Goal: Task Accomplishment & Management: Use online tool/utility

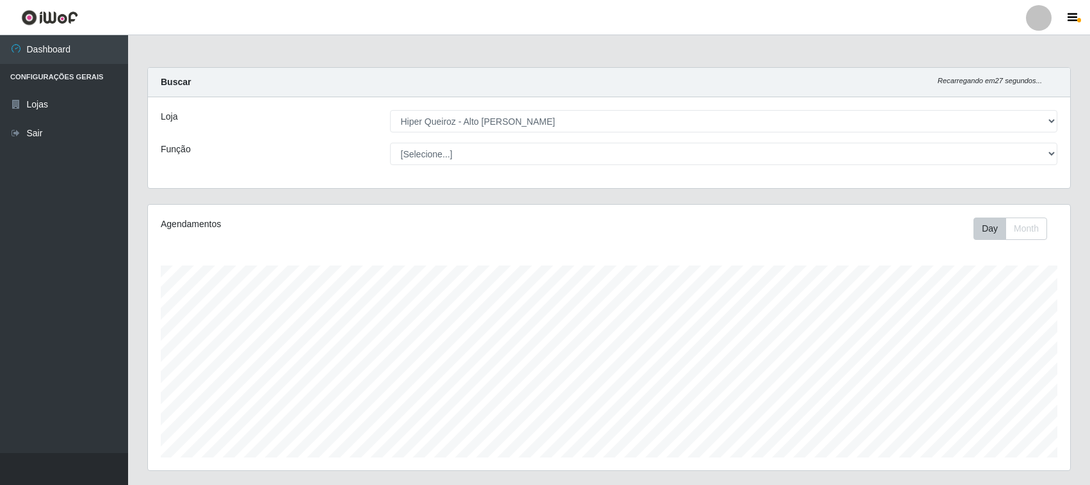
select select "515"
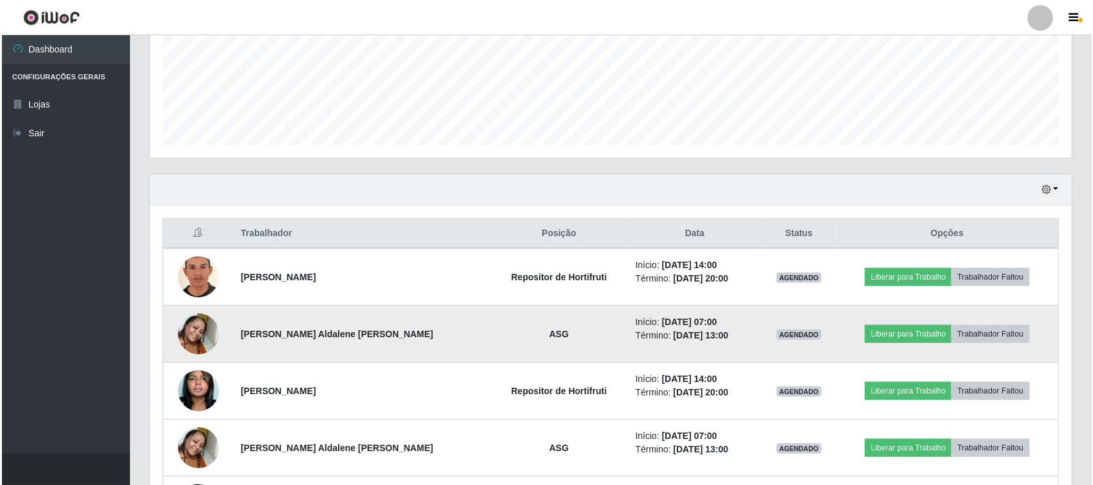
scroll to position [400, 0]
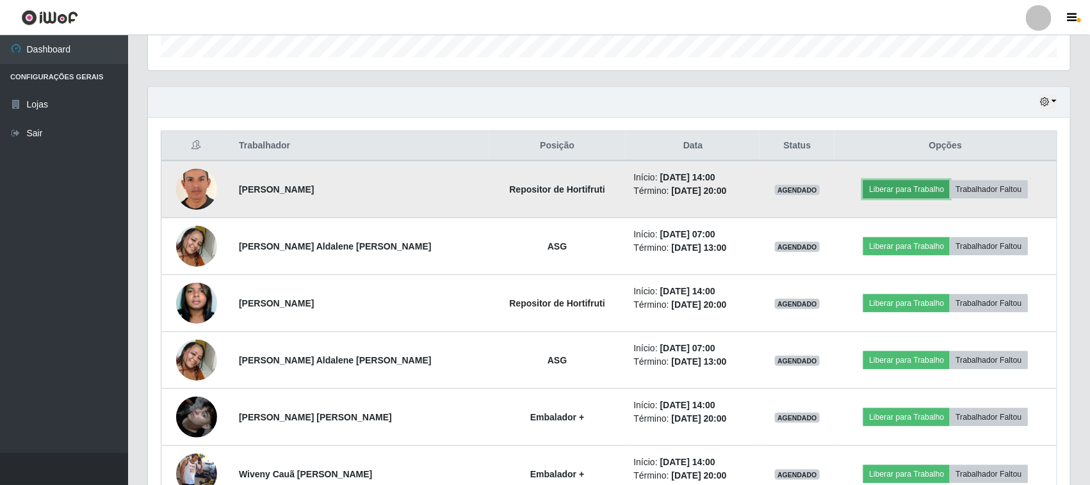
click at [910, 186] on button "Liberar para Trabalho" at bounding box center [906, 190] width 86 height 18
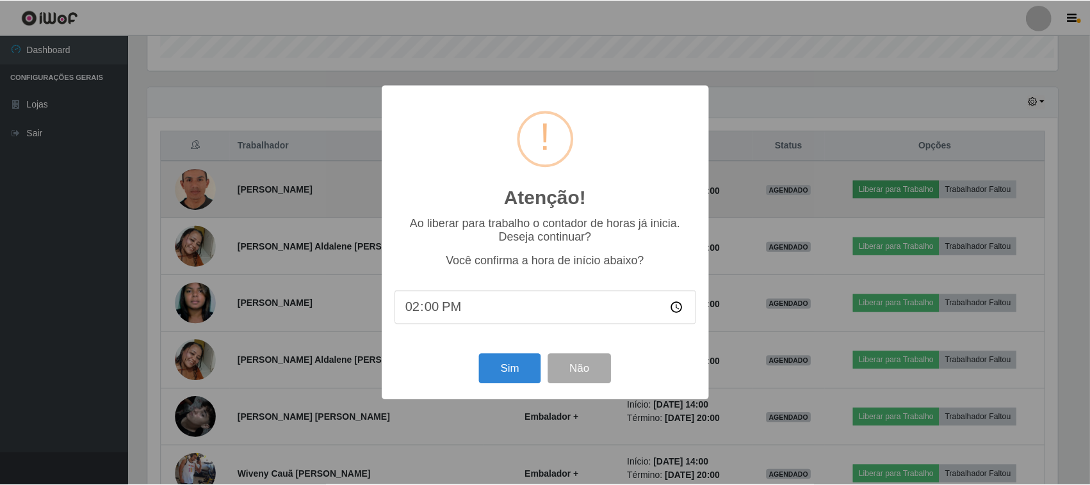
scroll to position [266, 913]
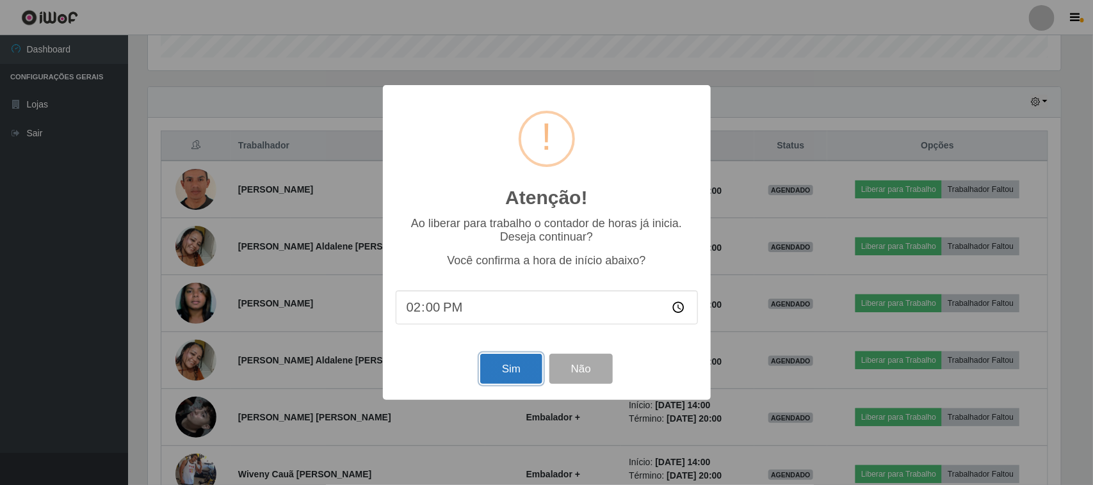
click at [523, 360] on button "Sim" at bounding box center [511, 369] width 62 height 30
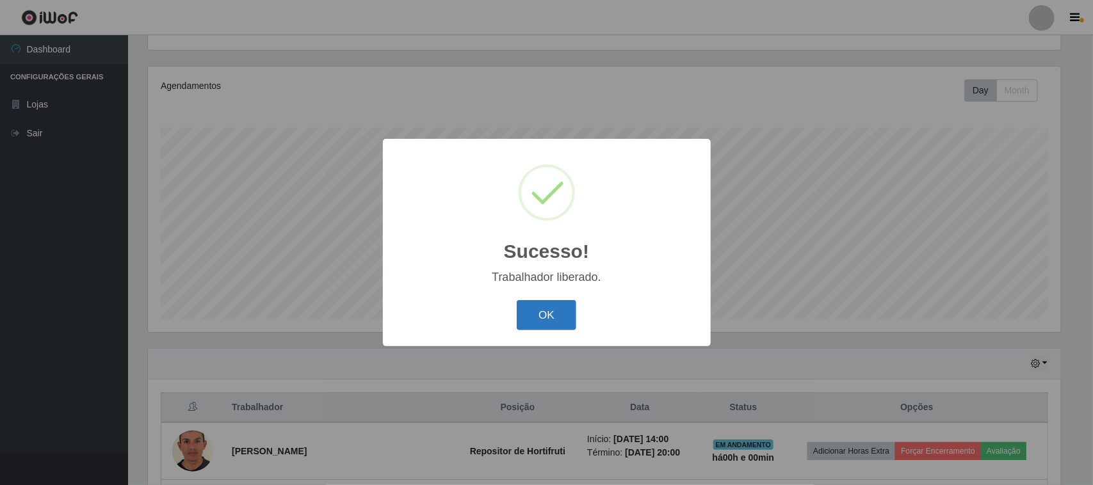
click at [546, 316] on button "OK" at bounding box center [547, 315] width 60 height 30
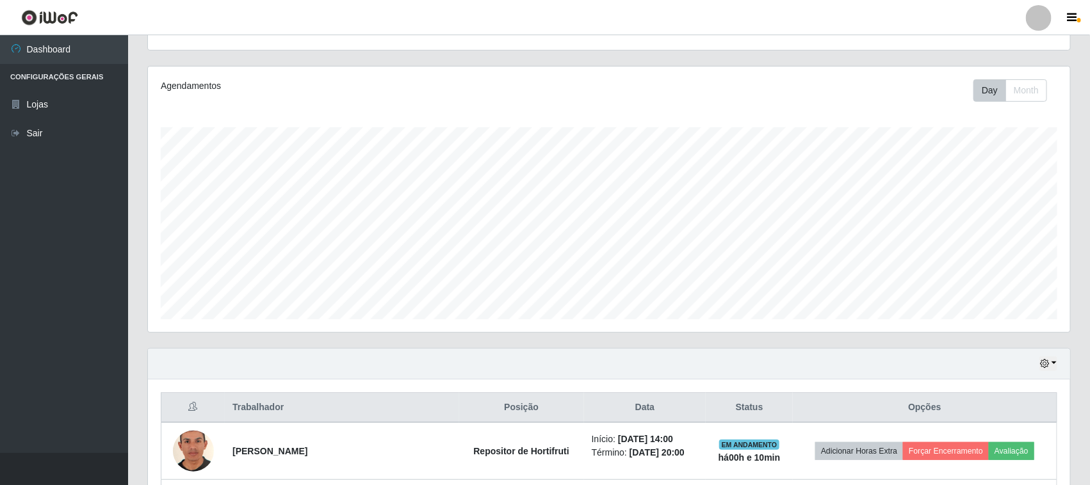
scroll to position [320, 0]
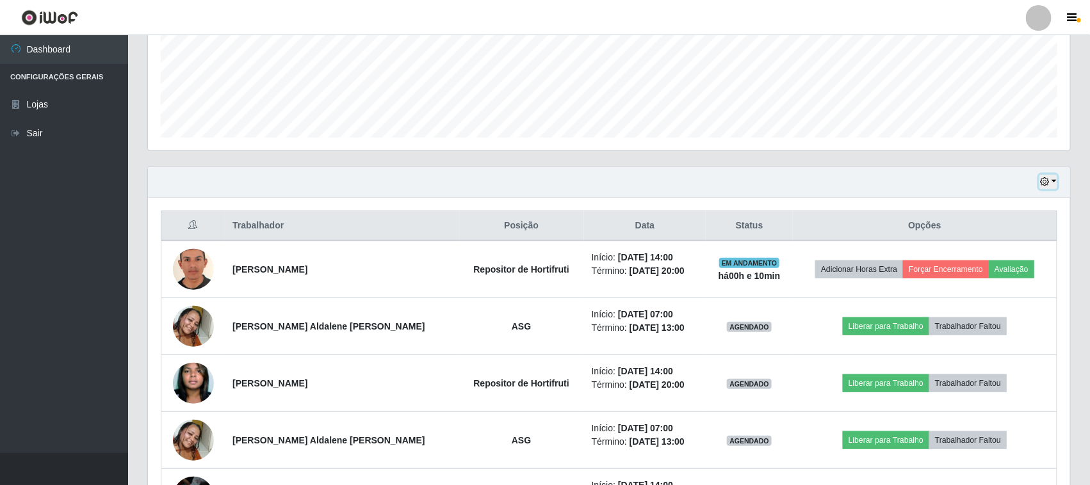
click at [1055, 189] on button "button" at bounding box center [1048, 182] width 18 height 15
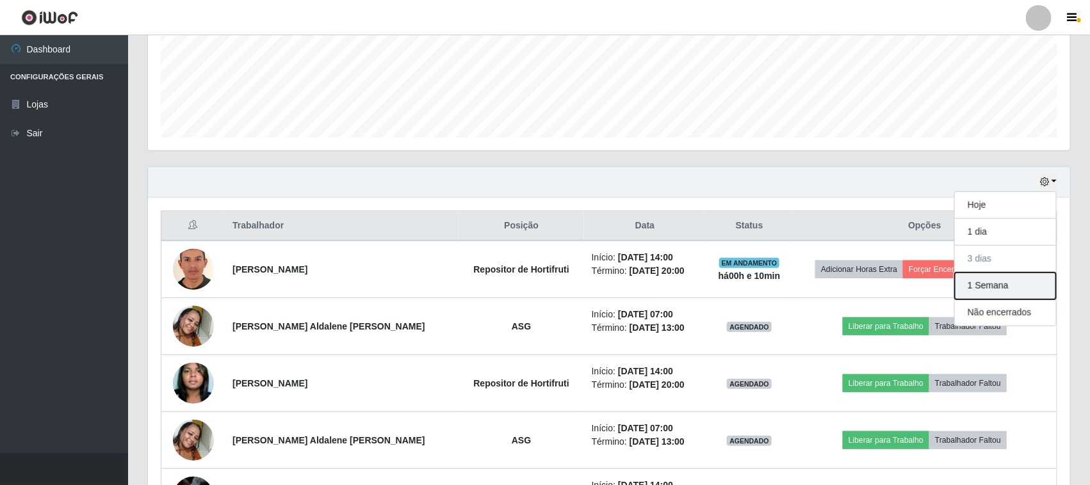
click at [1012, 286] on button "1 Semana" at bounding box center [1005, 286] width 101 height 27
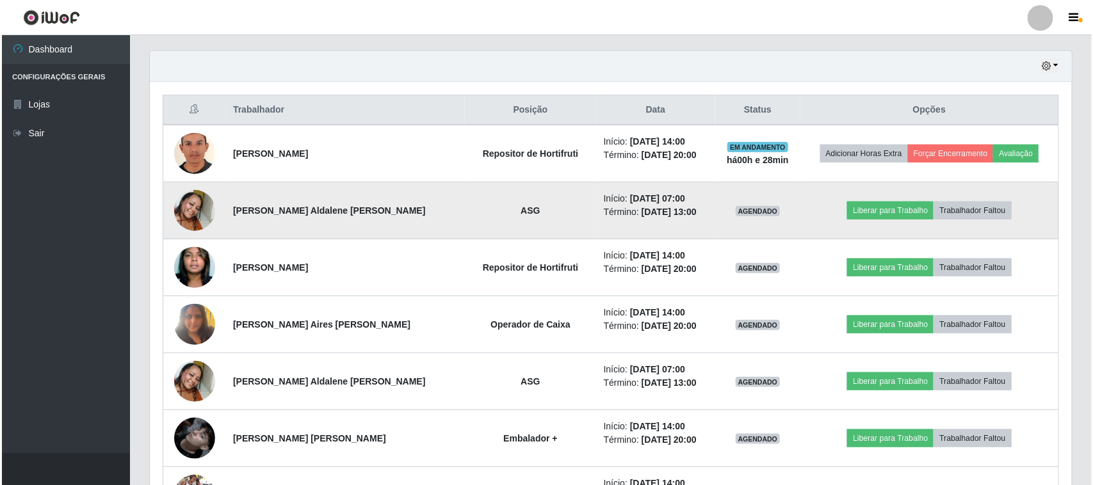
scroll to position [434, 0]
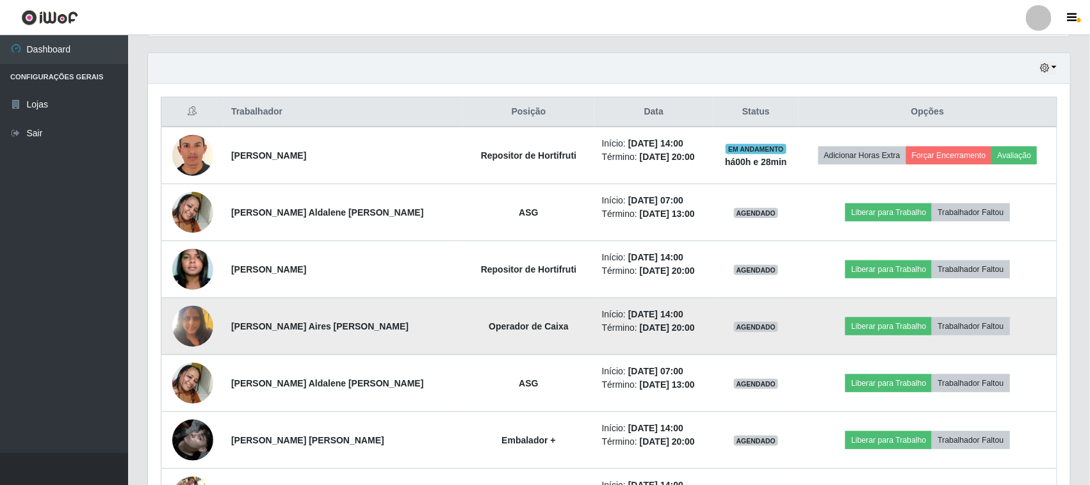
click at [200, 322] on img at bounding box center [192, 326] width 41 height 54
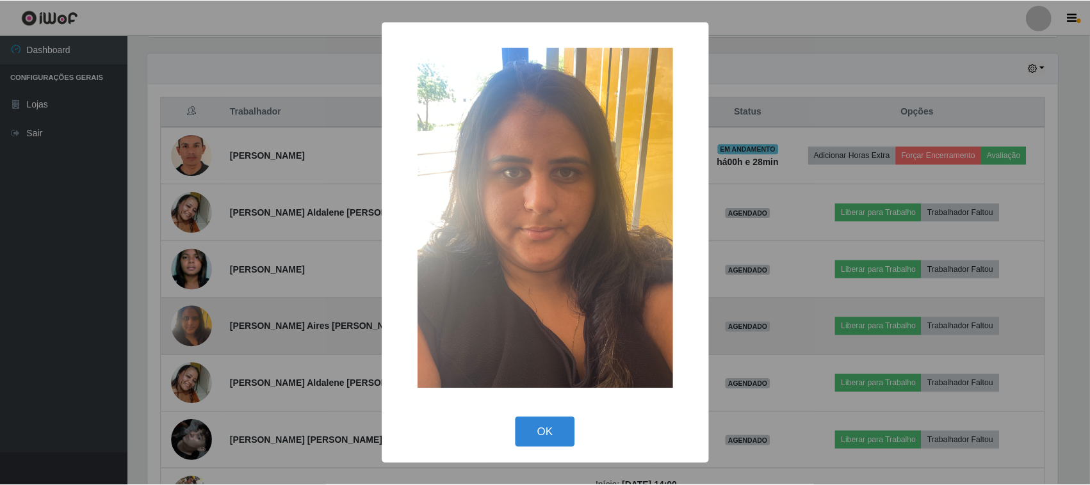
scroll to position [266, 913]
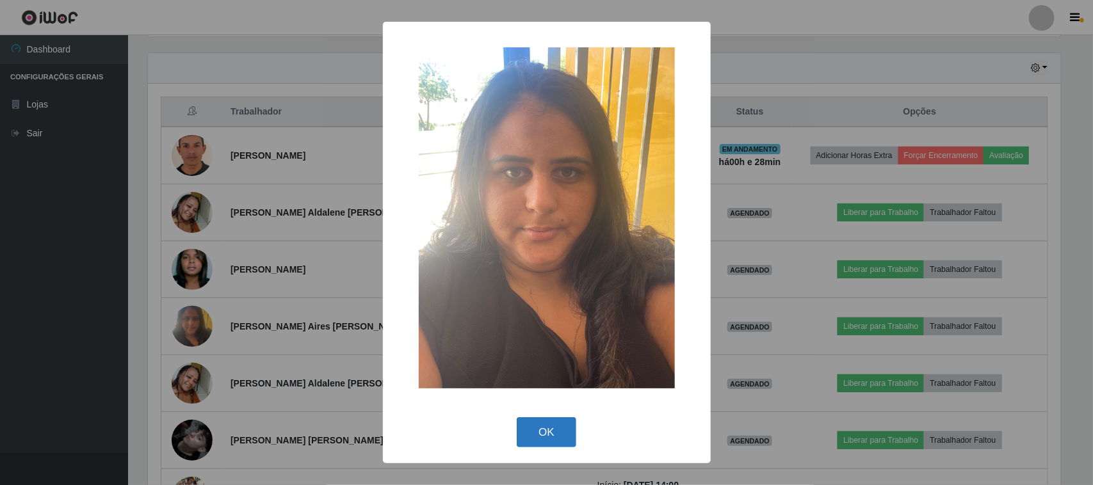
click at [548, 437] on button "OK" at bounding box center [547, 432] width 60 height 30
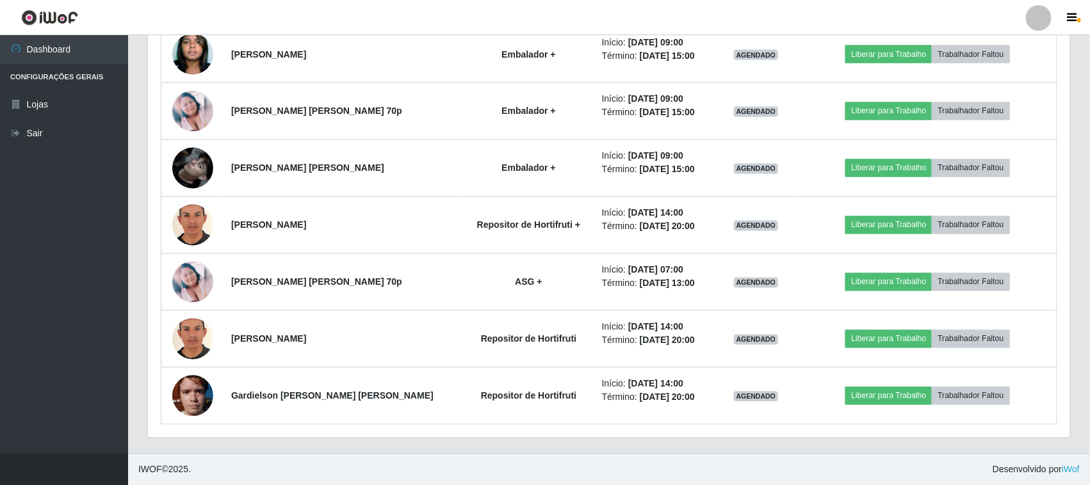
scroll to position [994, 0]
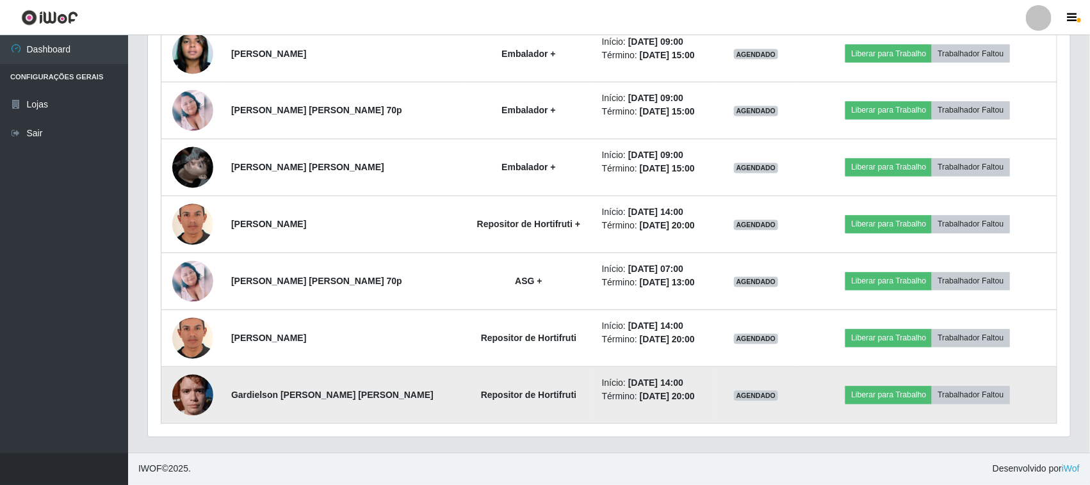
click at [206, 397] on img at bounding box center [192, 395] width 41 height 54
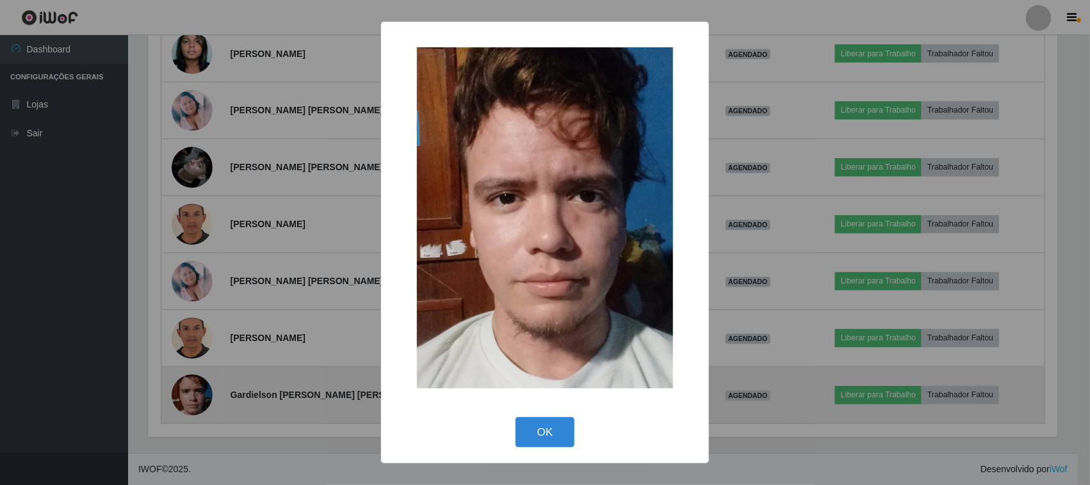
scroll to position [266, 913]
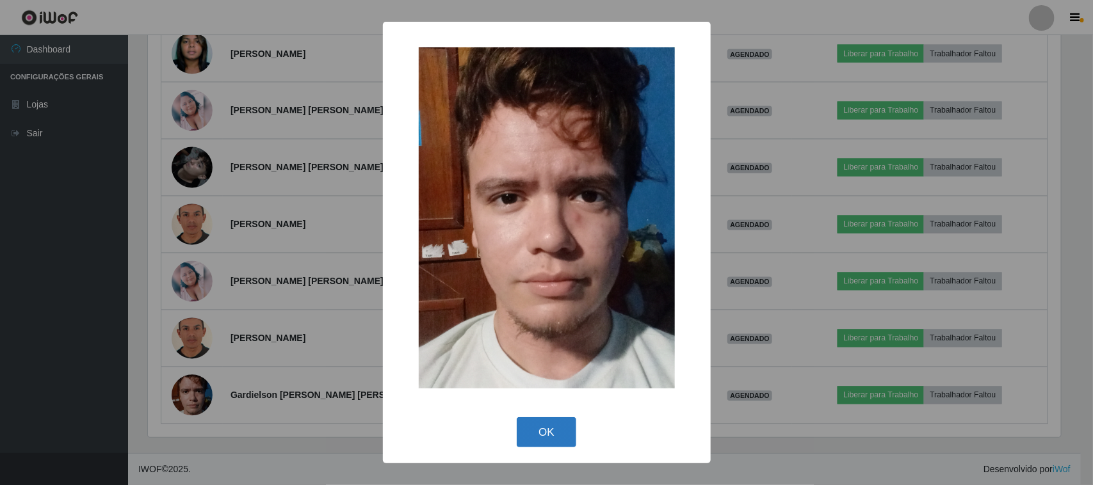
click at [538, 430] on button "OK" at bounding box center [547, 432] width 60 height 30
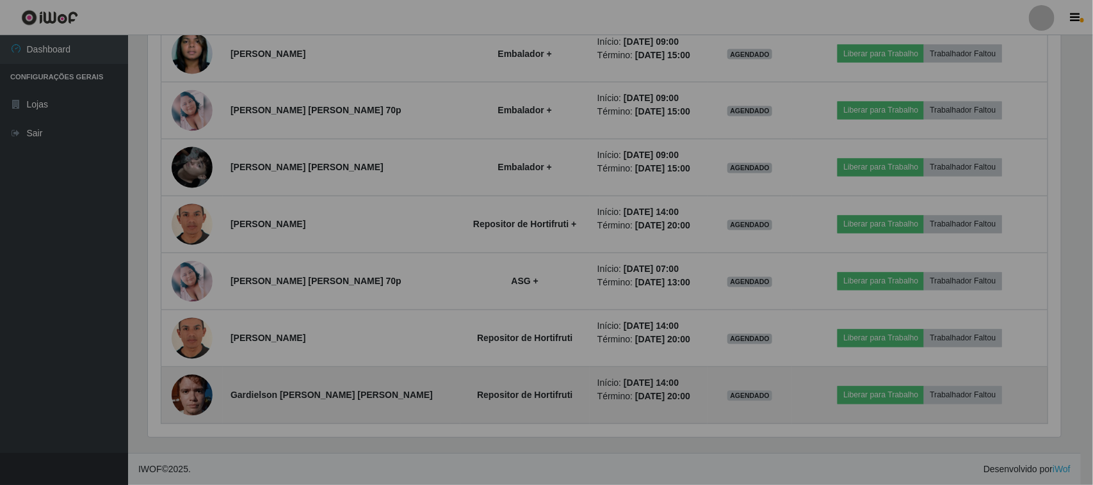
scroll to position [266, 922]
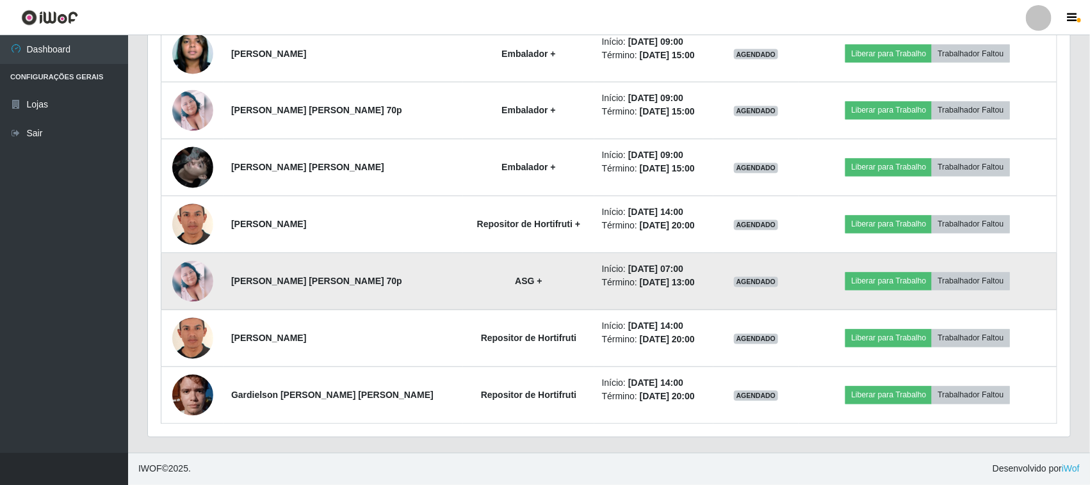
click at [197, 295] on img at bounding box center [192, 281] width 41 height 41
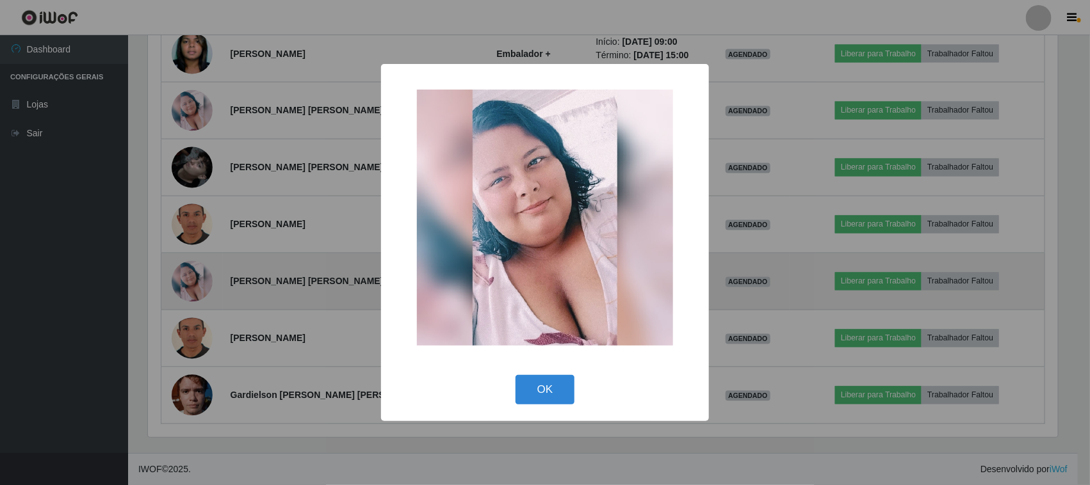
scroll to position [266, 913]
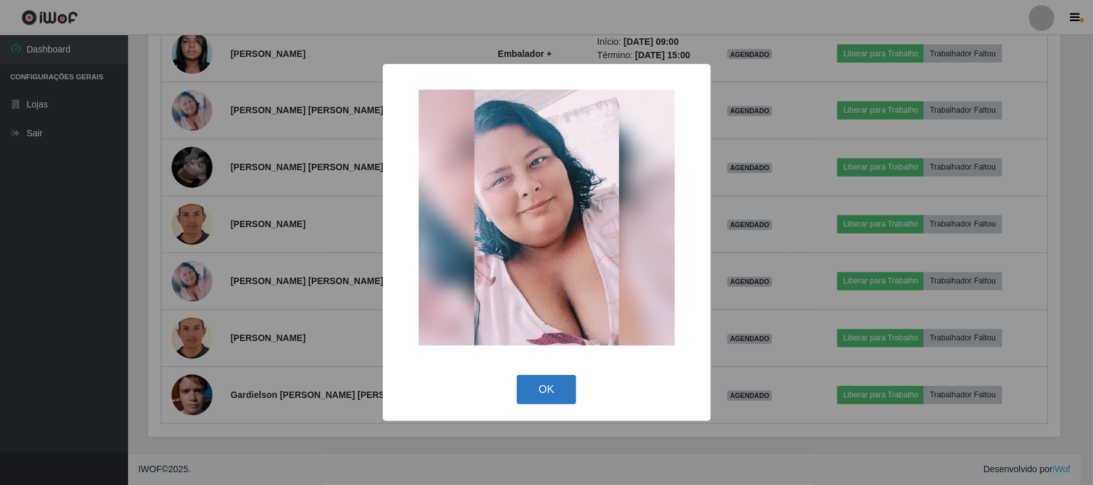
click at [551, 391] on button "OK" at bounding box center [547, 390] width 60 height 30
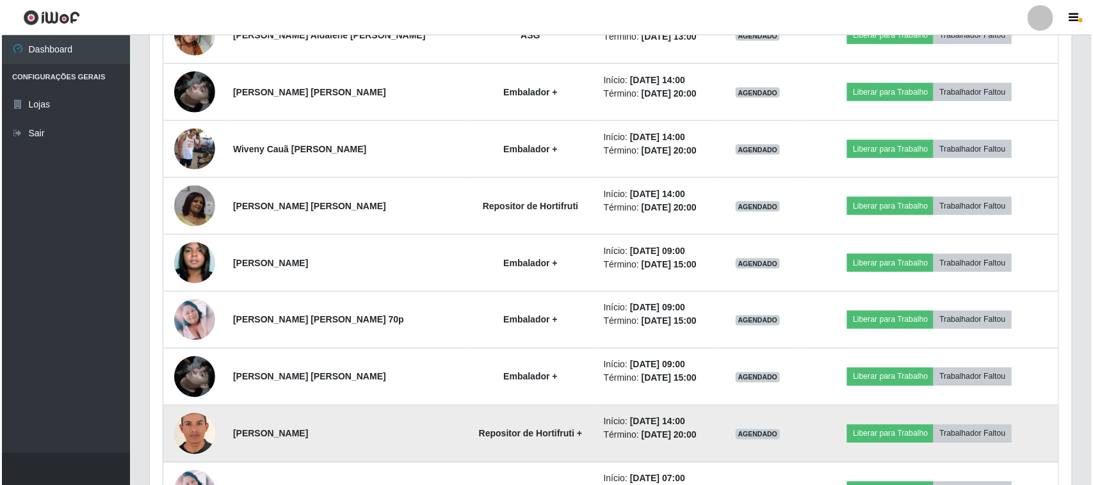
scroll to position [754, 0]
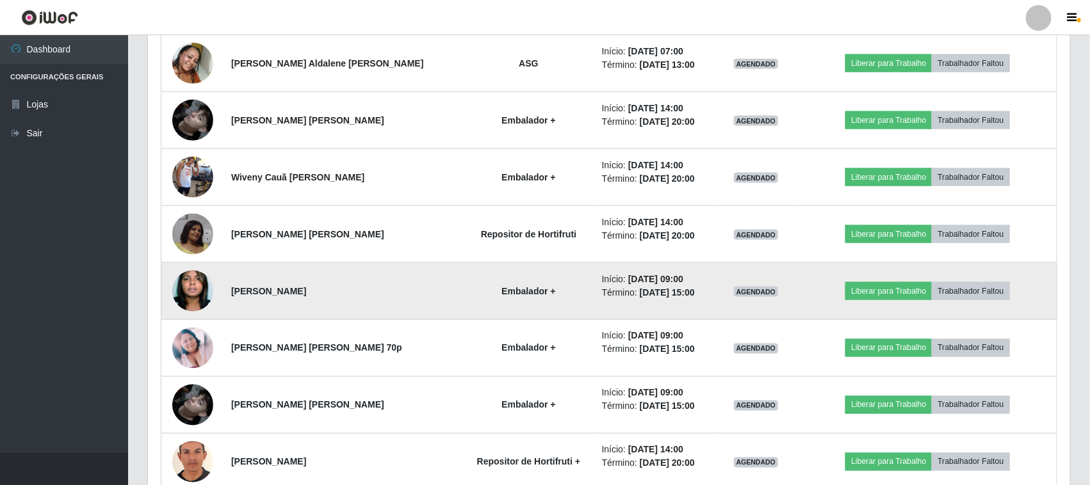
click at [192, 294] on img at bounding box center [192, 291] width 41 height 63
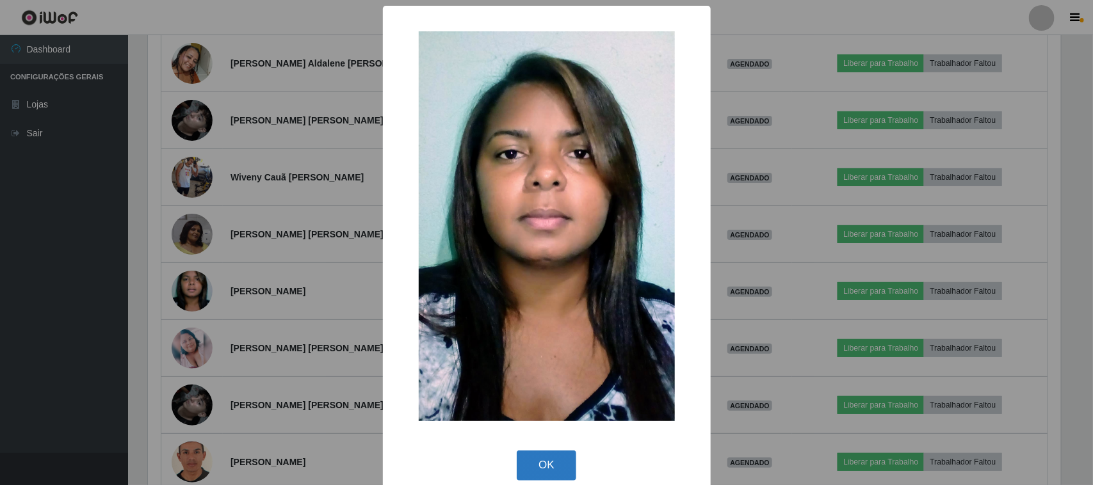
click at [526, 458] on button "OK" at bounding box center [547, 466] width 60 height 30
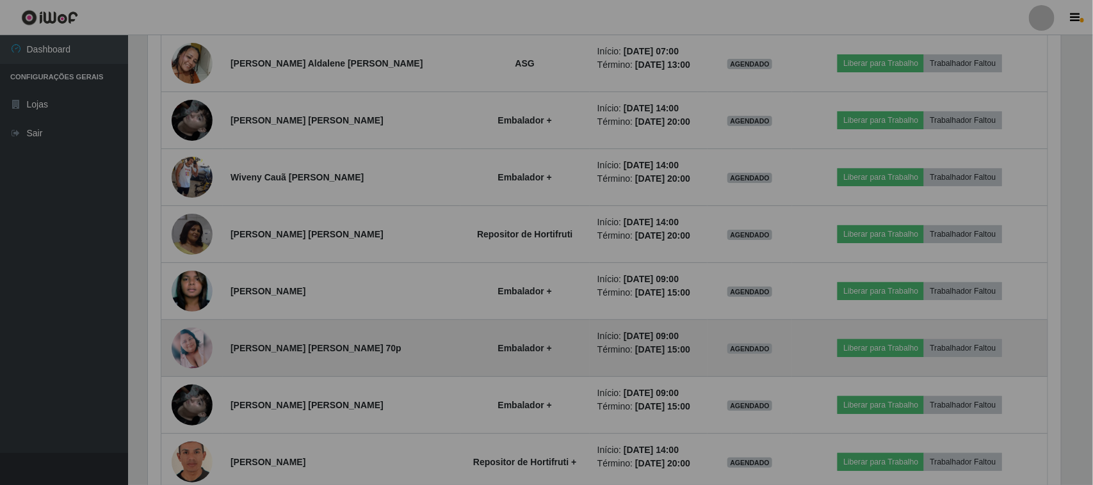
scroll to position [266, 922]
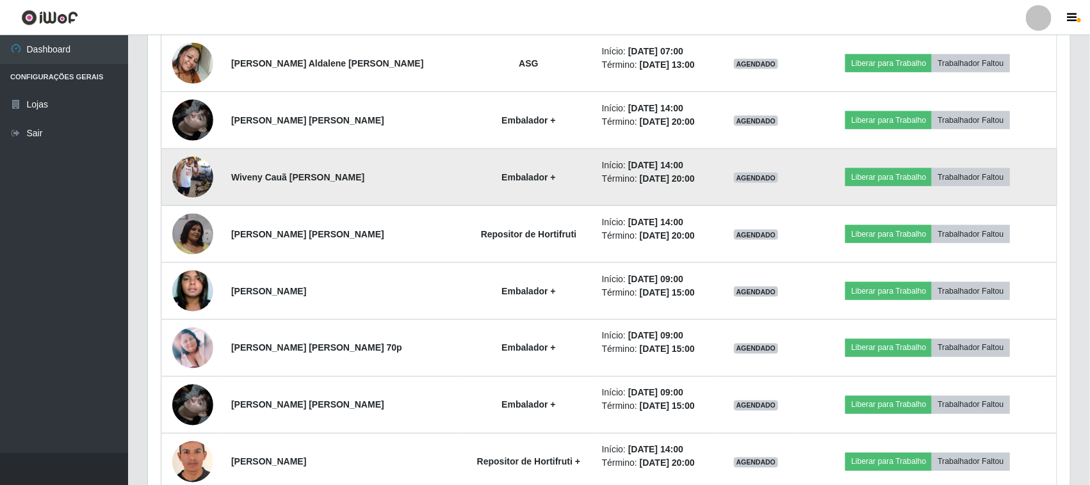
click at [187, 183] on img at bounding box center [192, 177] width 41 height 73
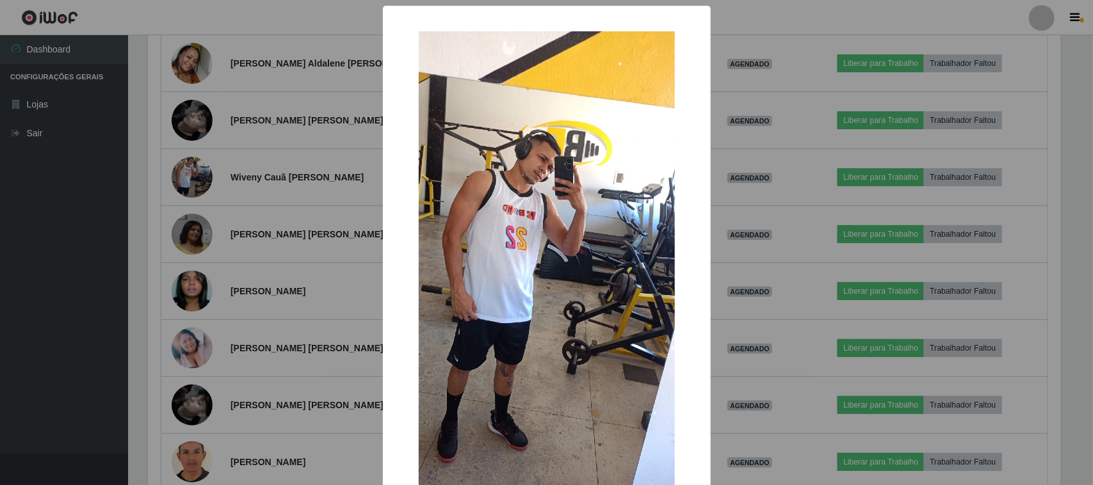
click at [294, 193] on div "× OK Cancel" at bounding box center [546, 242] width 1093 height 485
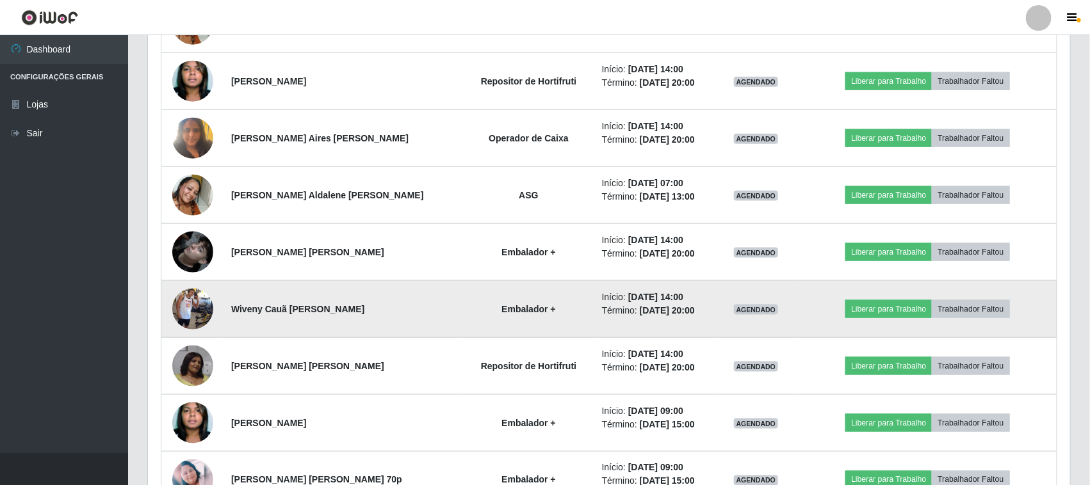
scroll to position [594, 0]
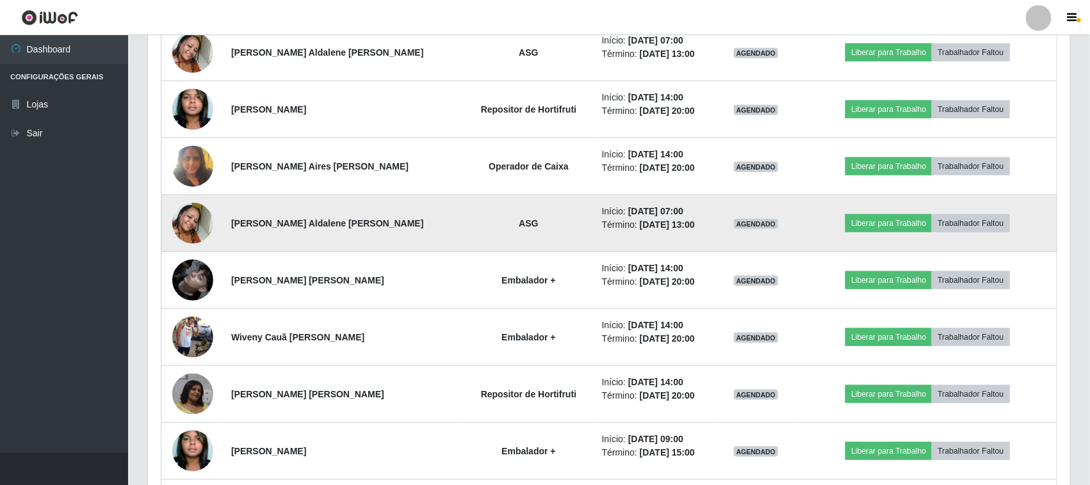
click at [187, 222] on img at bounding box center [192, 223] width 41 height 73
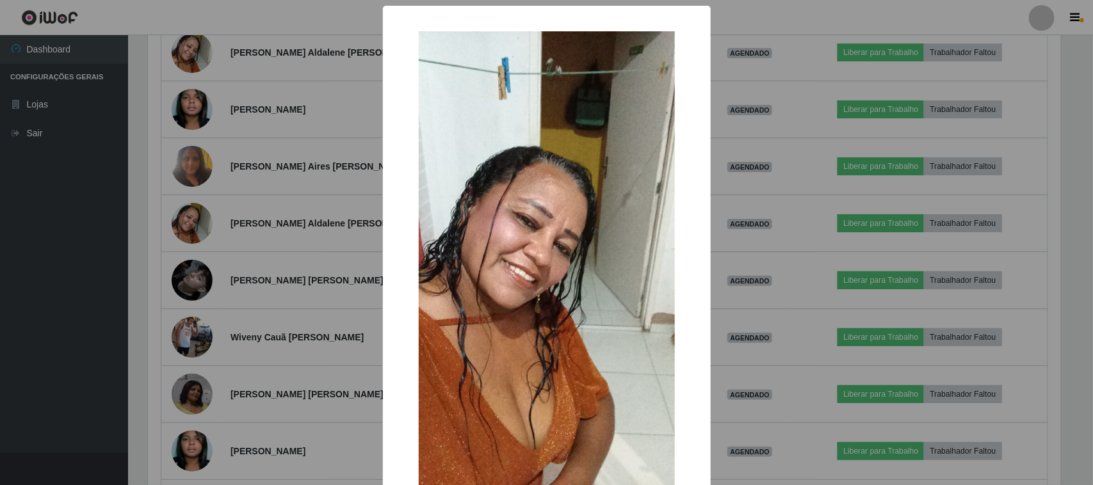
click at [274, 212] on div "× OK Cancel" at bounding box center [546, 242] width 1093 height 485
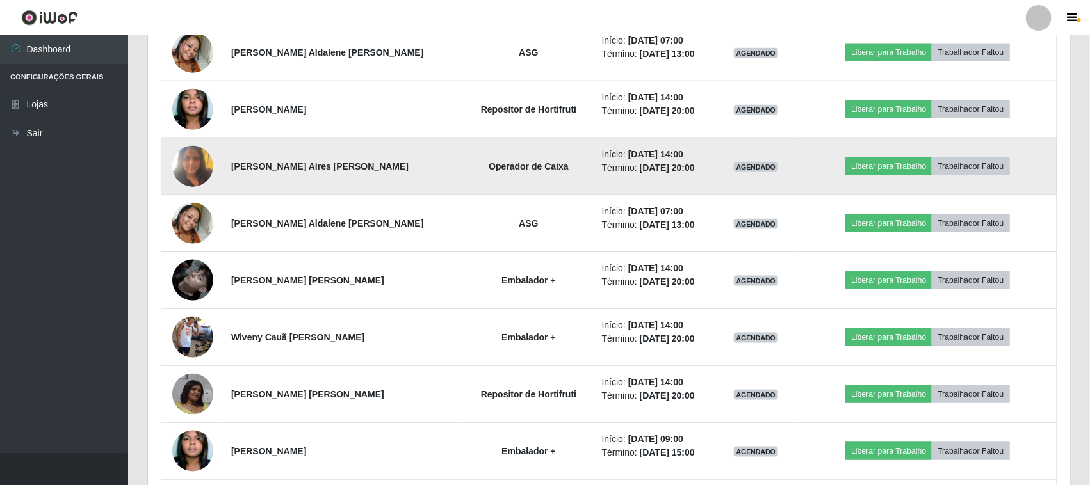
scroll to position [514, 0]
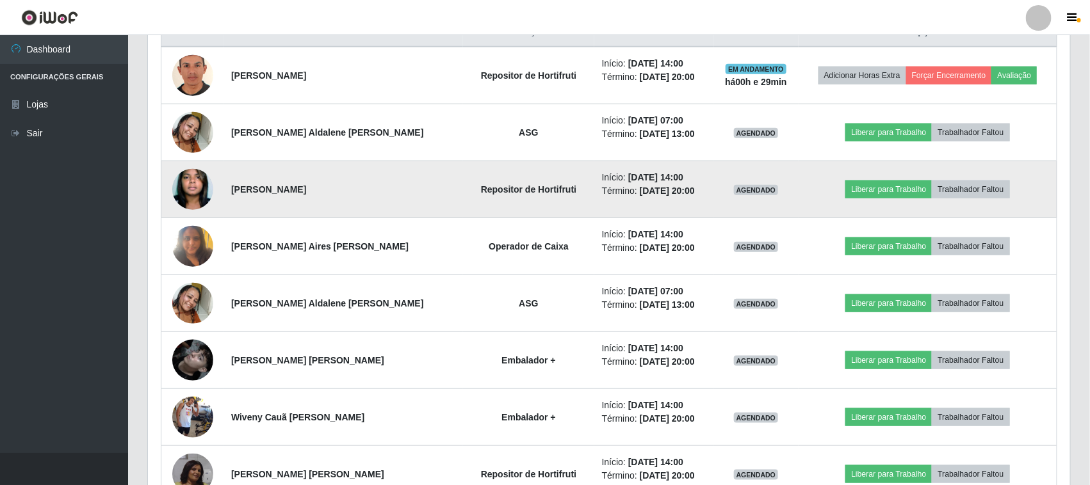
click at [202, 193] on img at bounding box center [192, 189] width 41 height 63
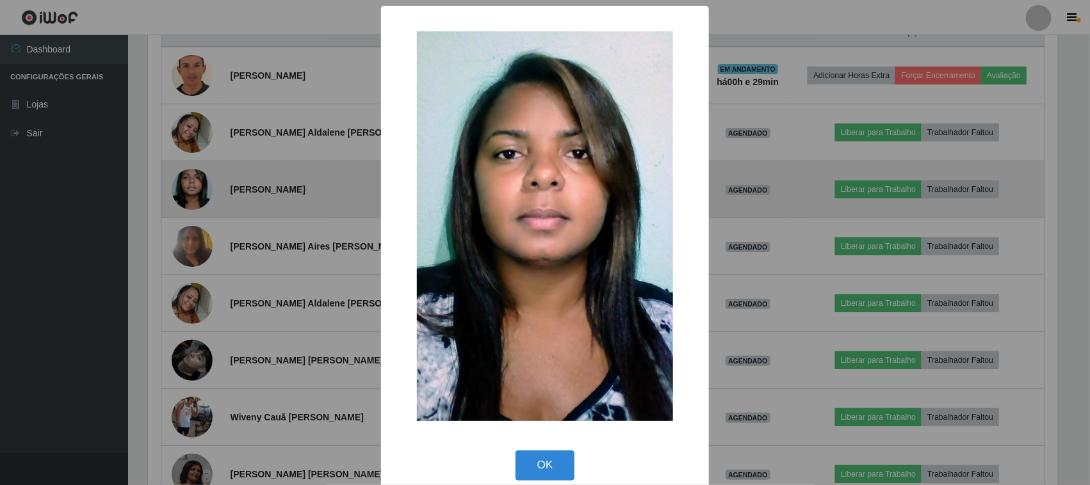
scroll to position [0, 0]
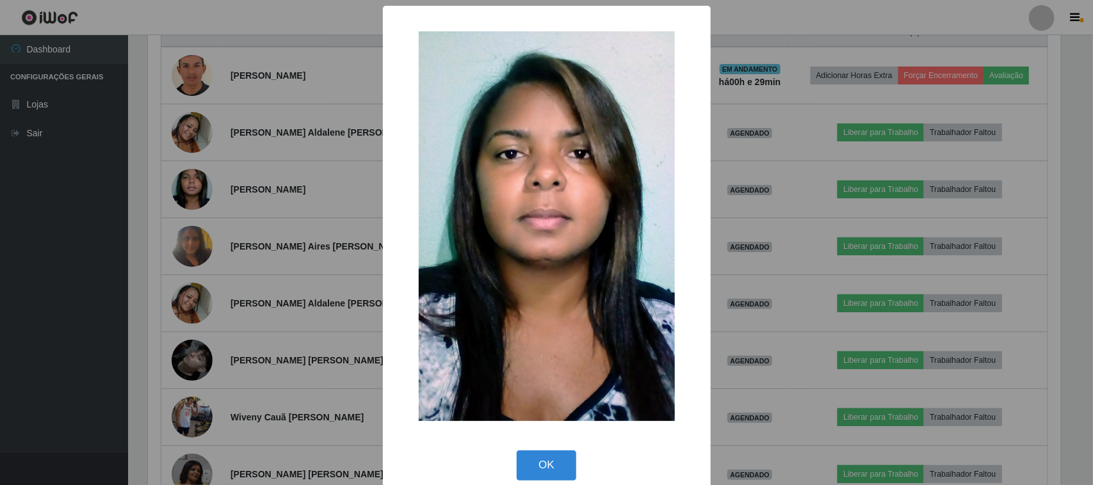
click at [277, 204] on div "× OK Cancel" at bounding box center [546, 242] width 1093 height 485
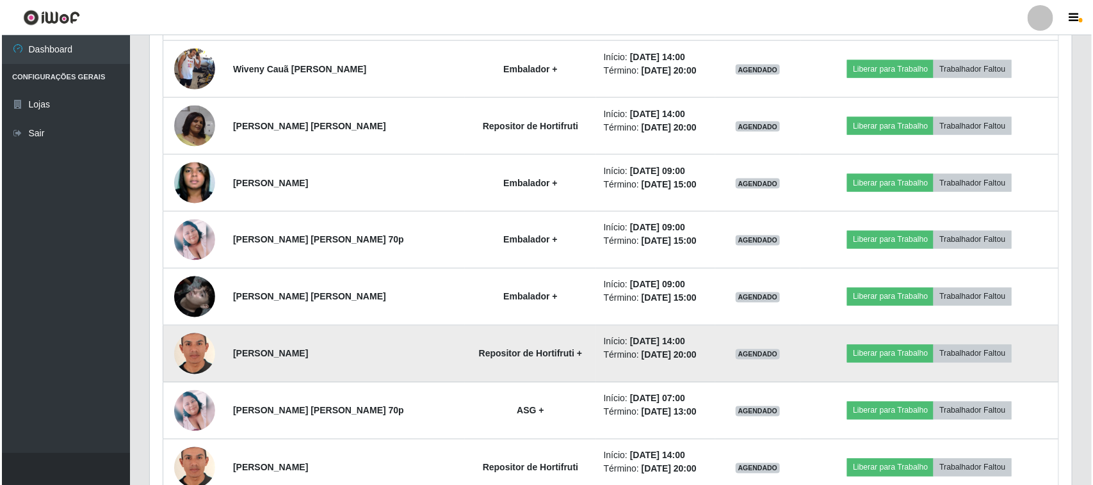
scroll to position [834, 0]
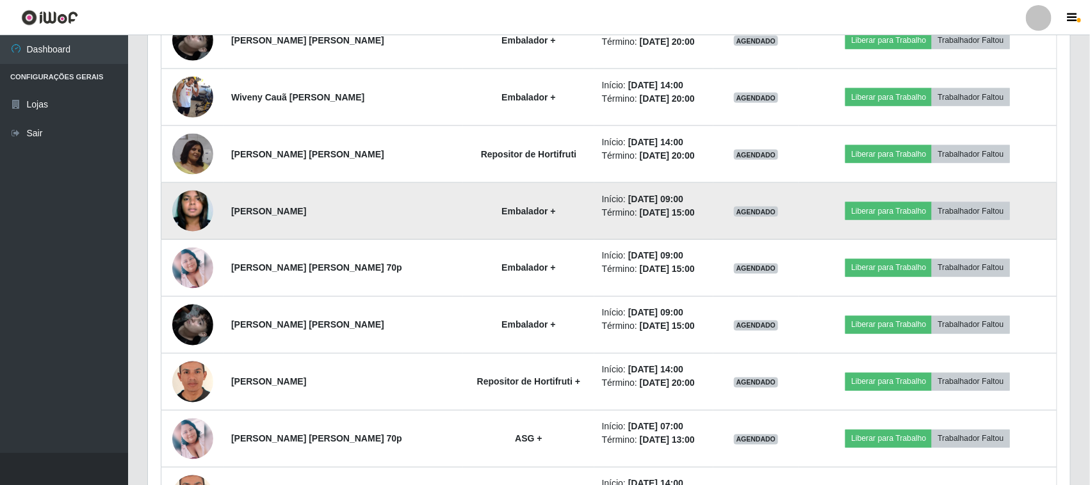
click at [199, 197] on img at bounding box center [192, 211] width 41 height 63
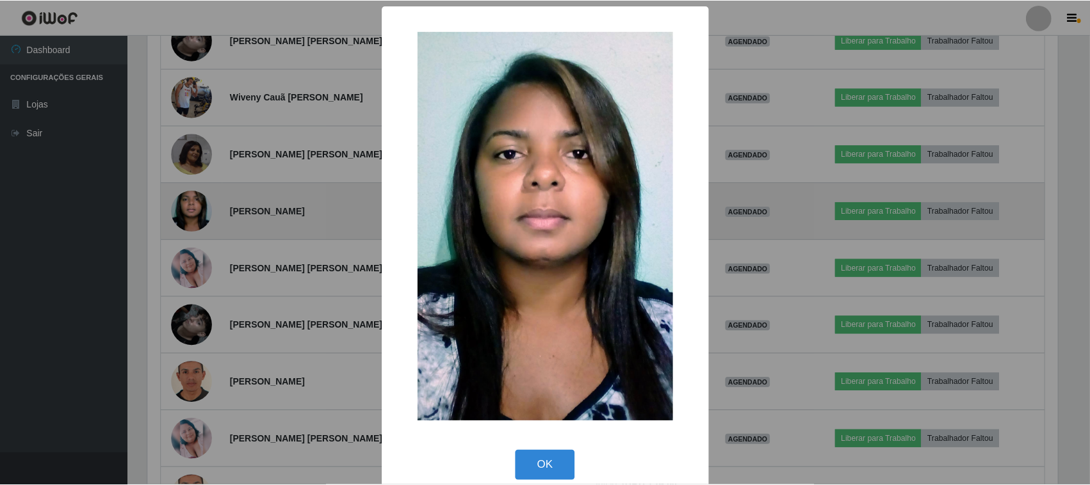
scroll to position [266, 913]
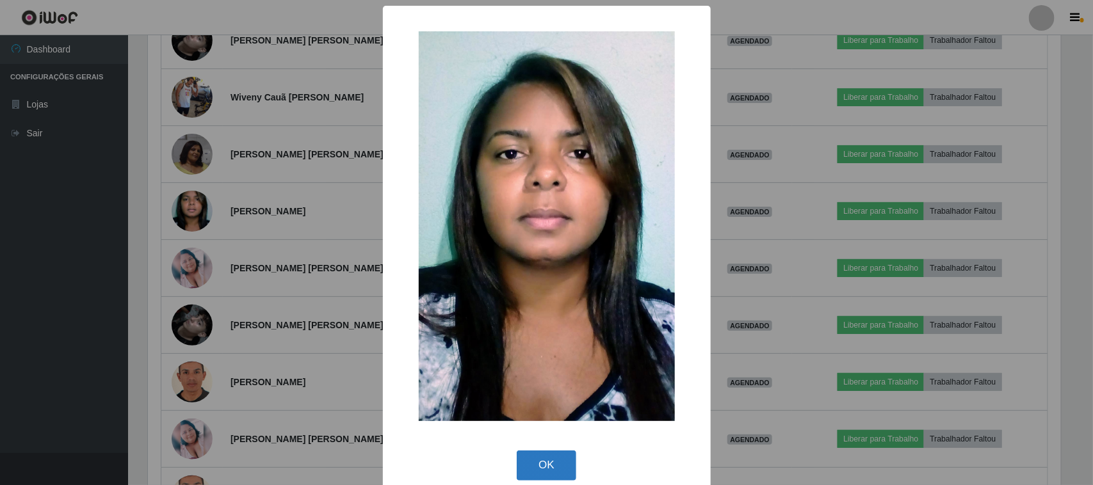
click at [563, 475] on button "OK" at bounding box center [547, 466] width 60 height 30
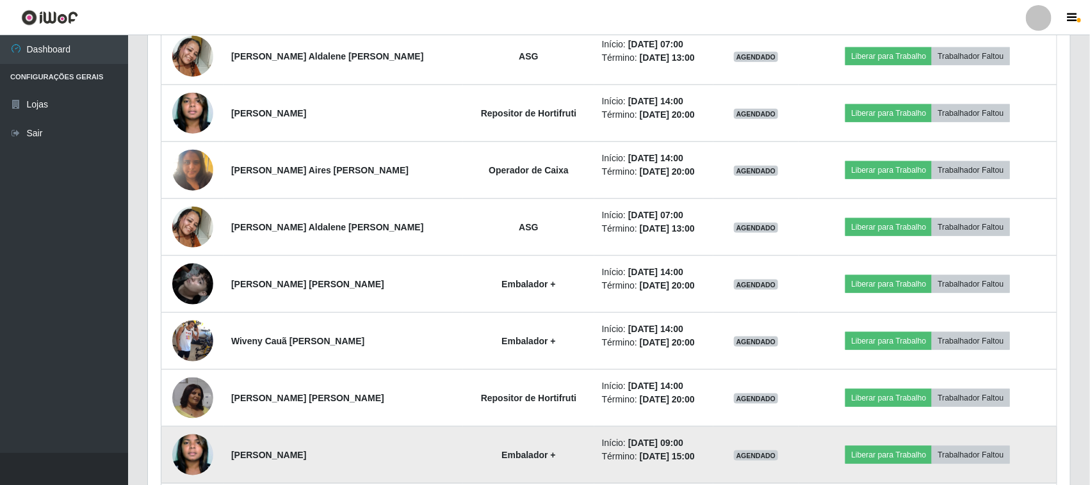
scroll to position [434, 0]
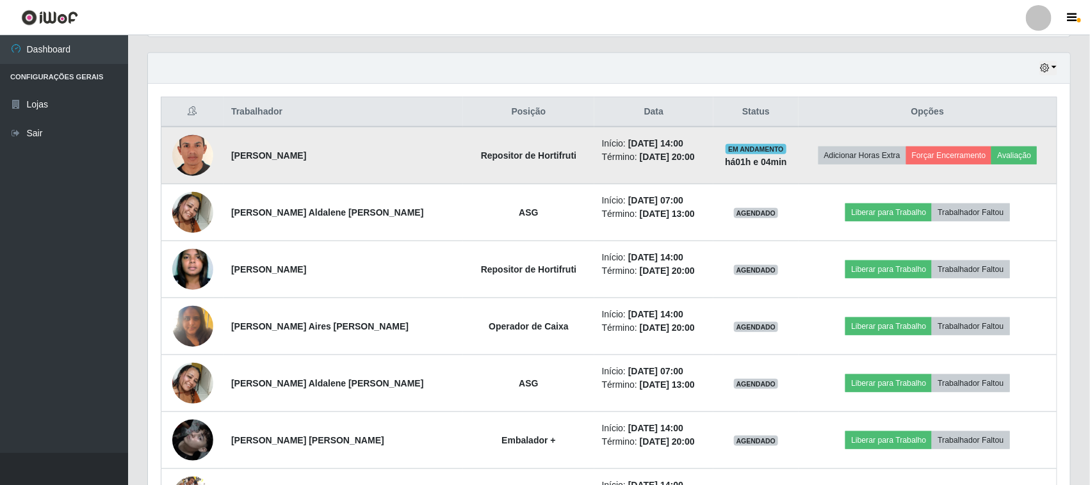
click at [184, 157] on img at bounding box center [192, 156] width 41 height 60
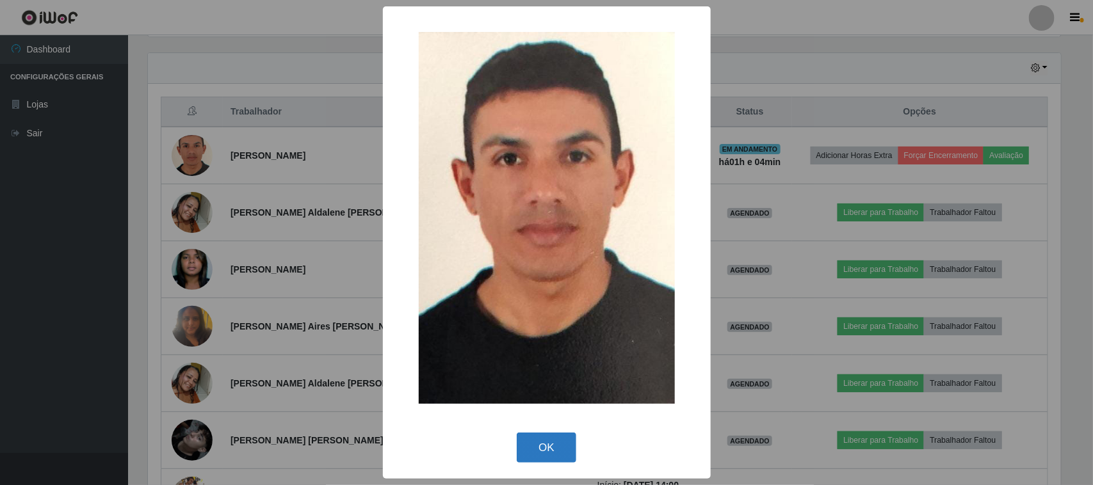
click at [541, 448] on button "OK" at bounding box center [547, 448] width 60 height 30
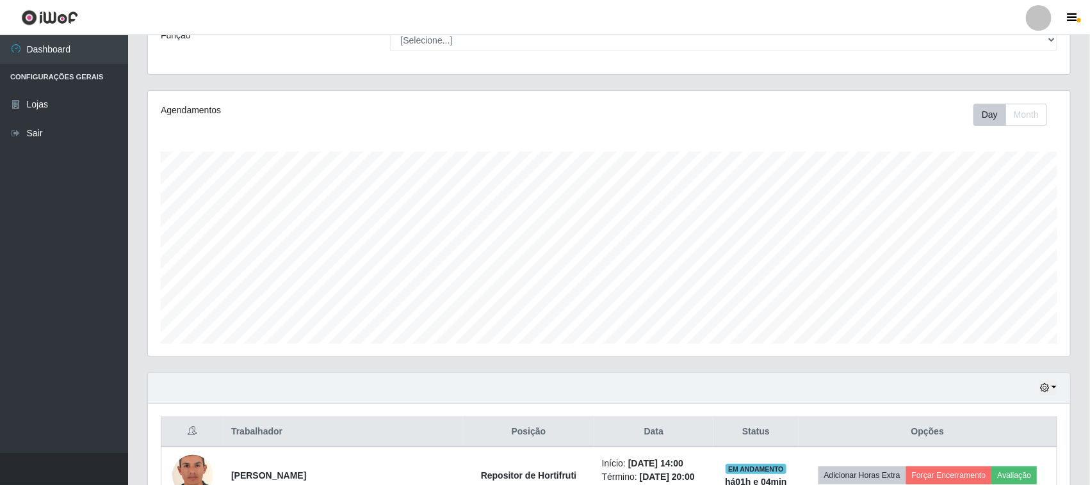
scroll to position [0, 0]
